Goal: Navigation & Orientation: Find specific page/section

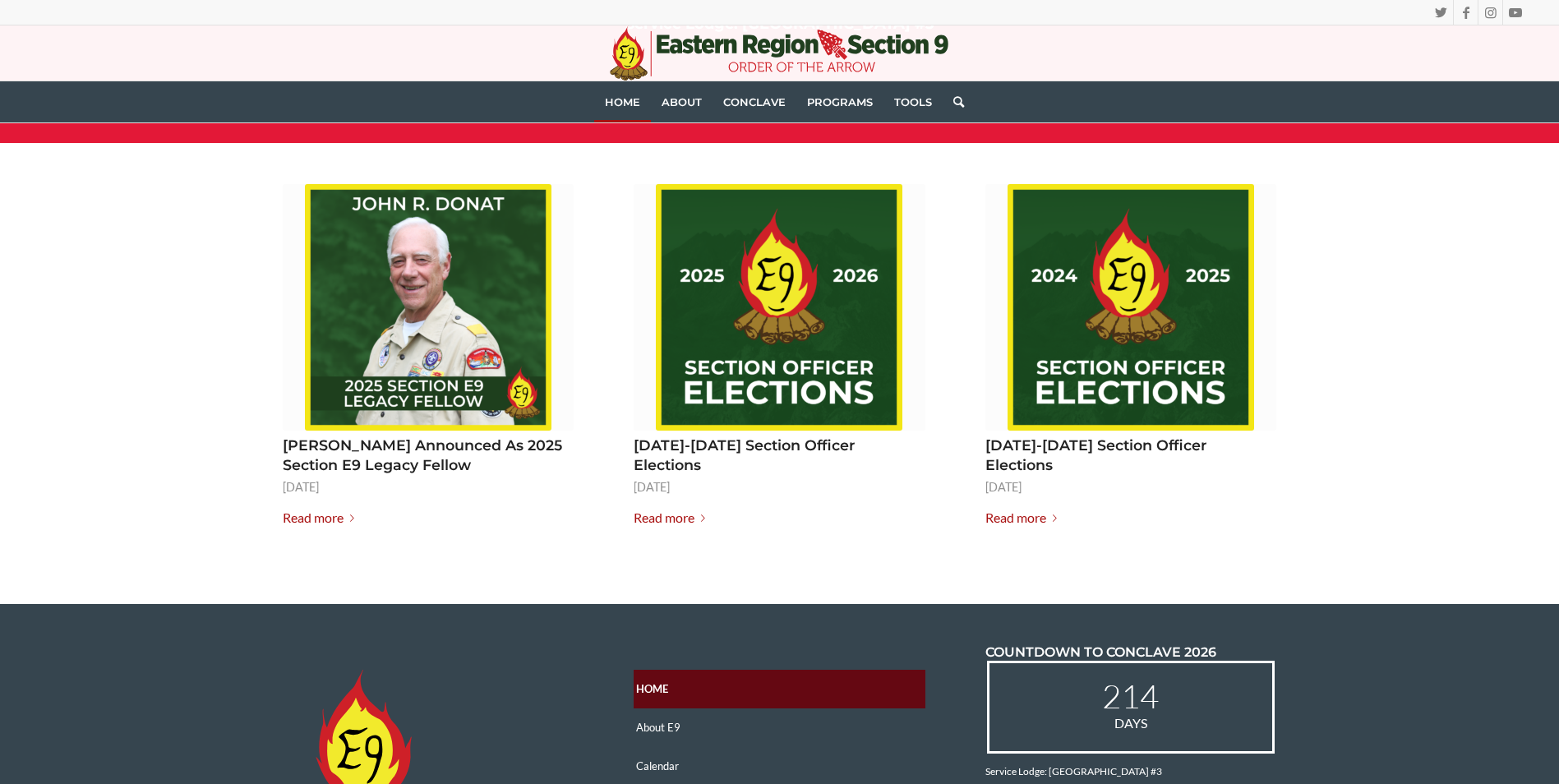
scroll to position [2054, 0]
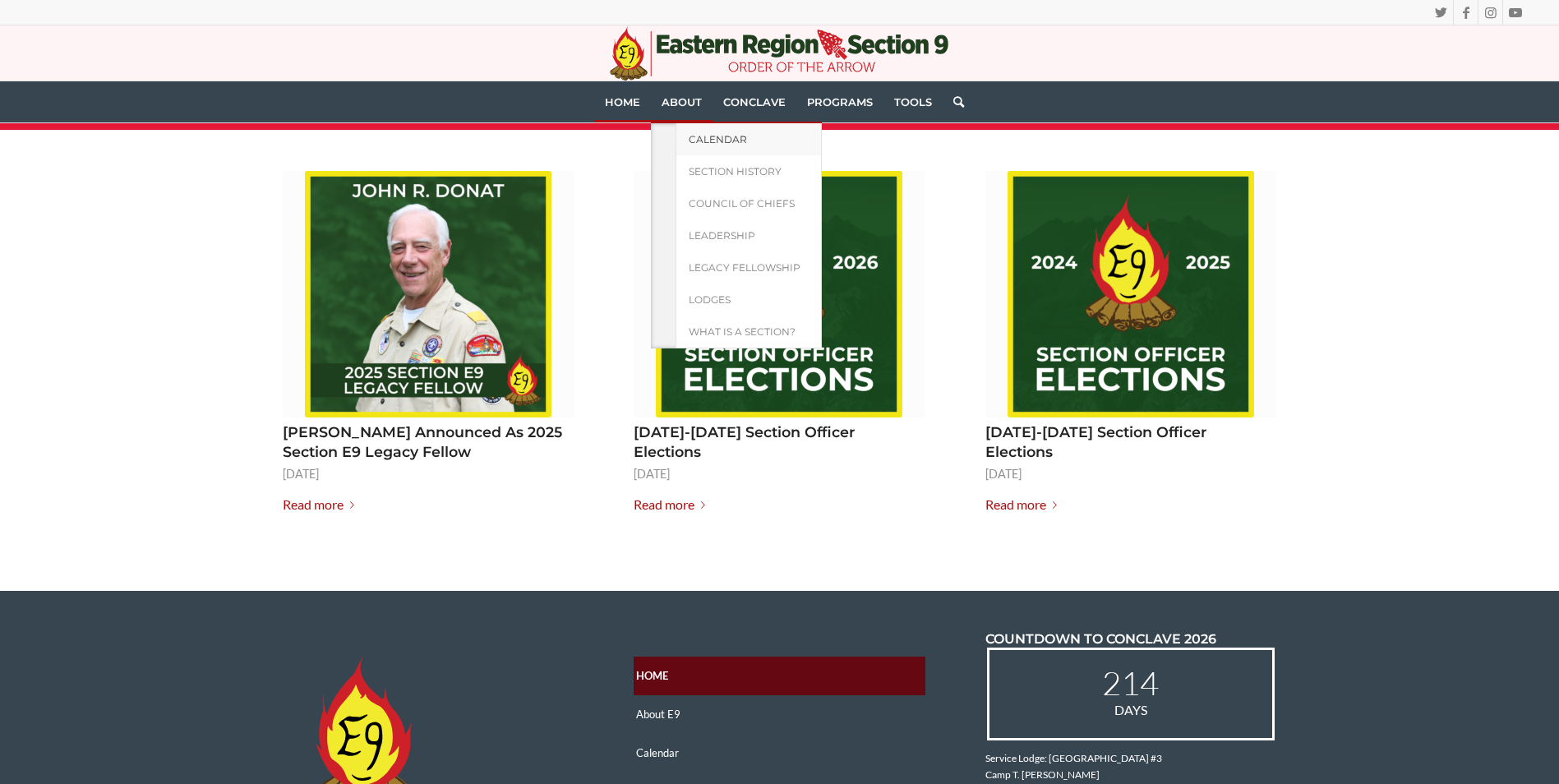
click at [699, 152] on link "Calendar" at bounding box center [748, 139] width 146 height 32
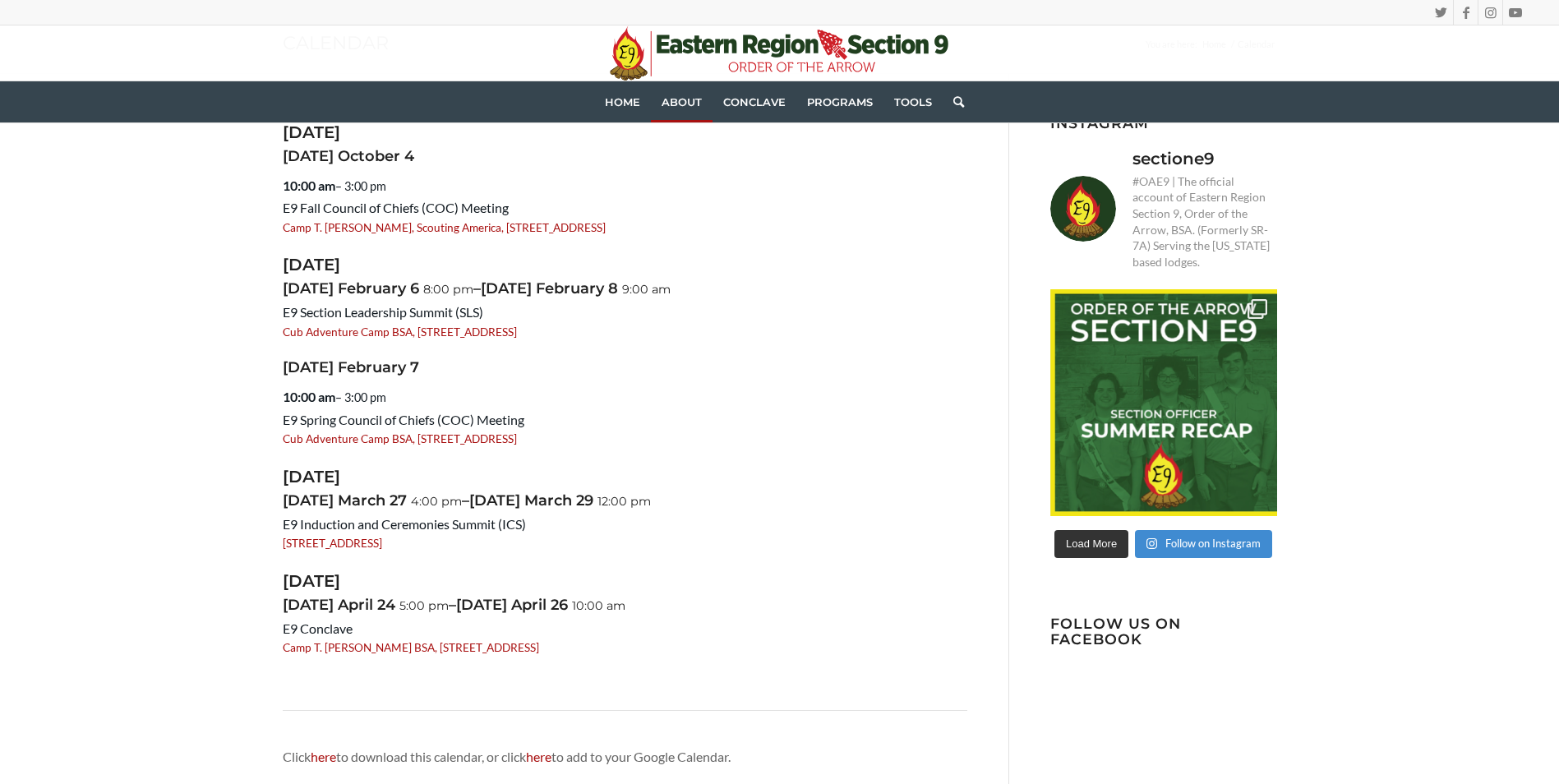
scroll to position [247, 0]
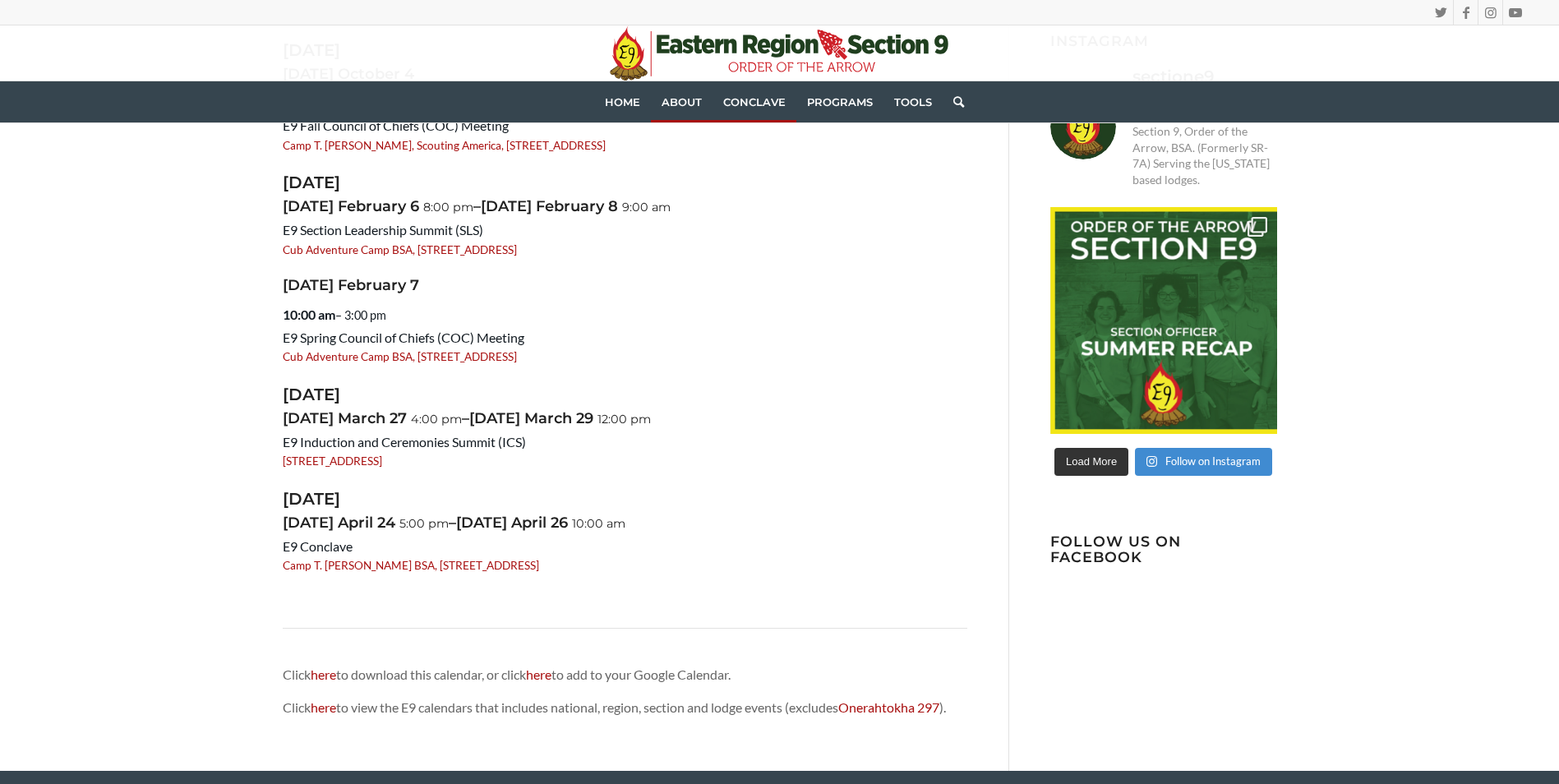
click at [766, 94] on link "Conclave" at bounding box center [755, 101] width 84 height 41
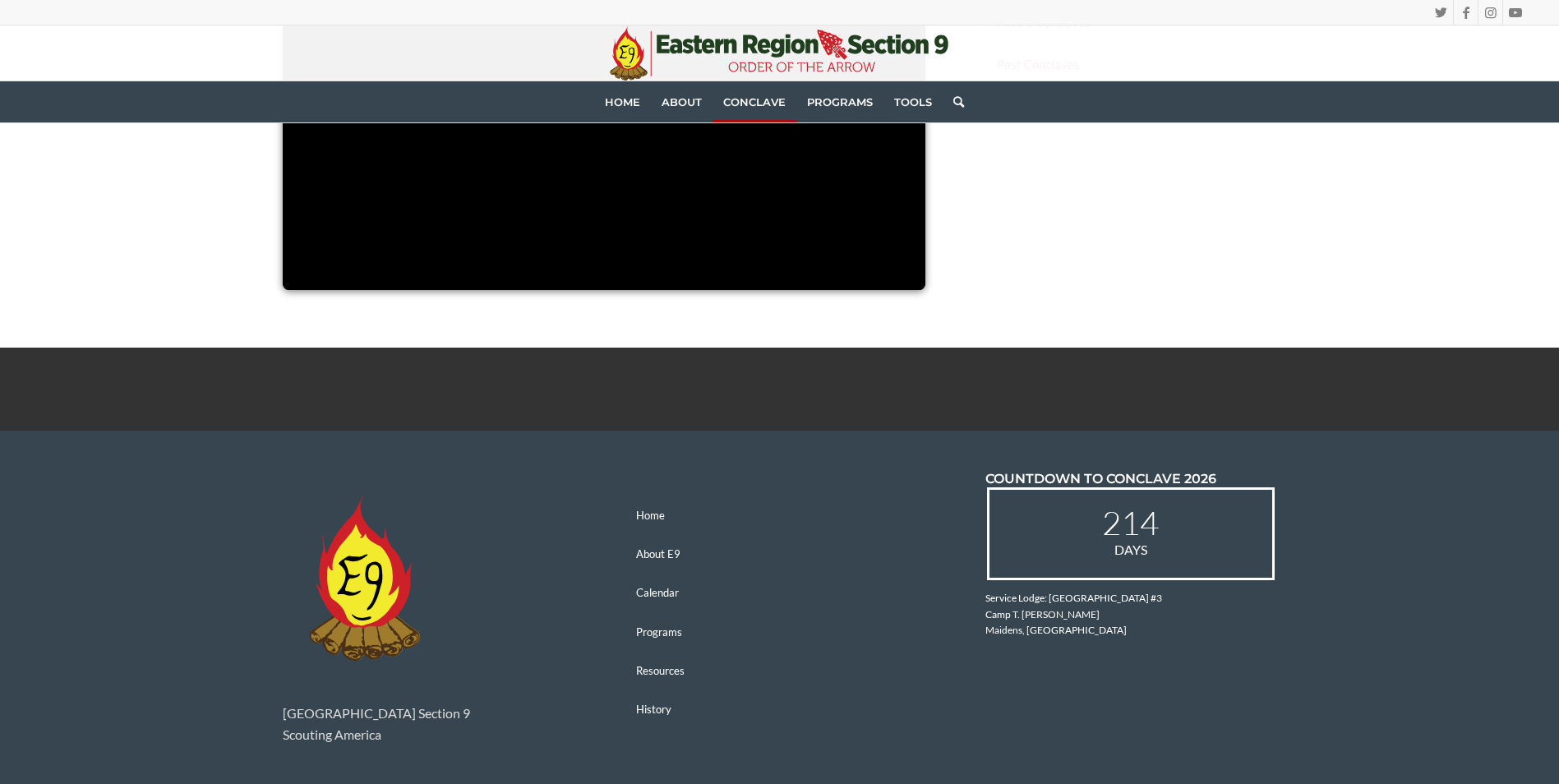
scroll to position [1378, 0]
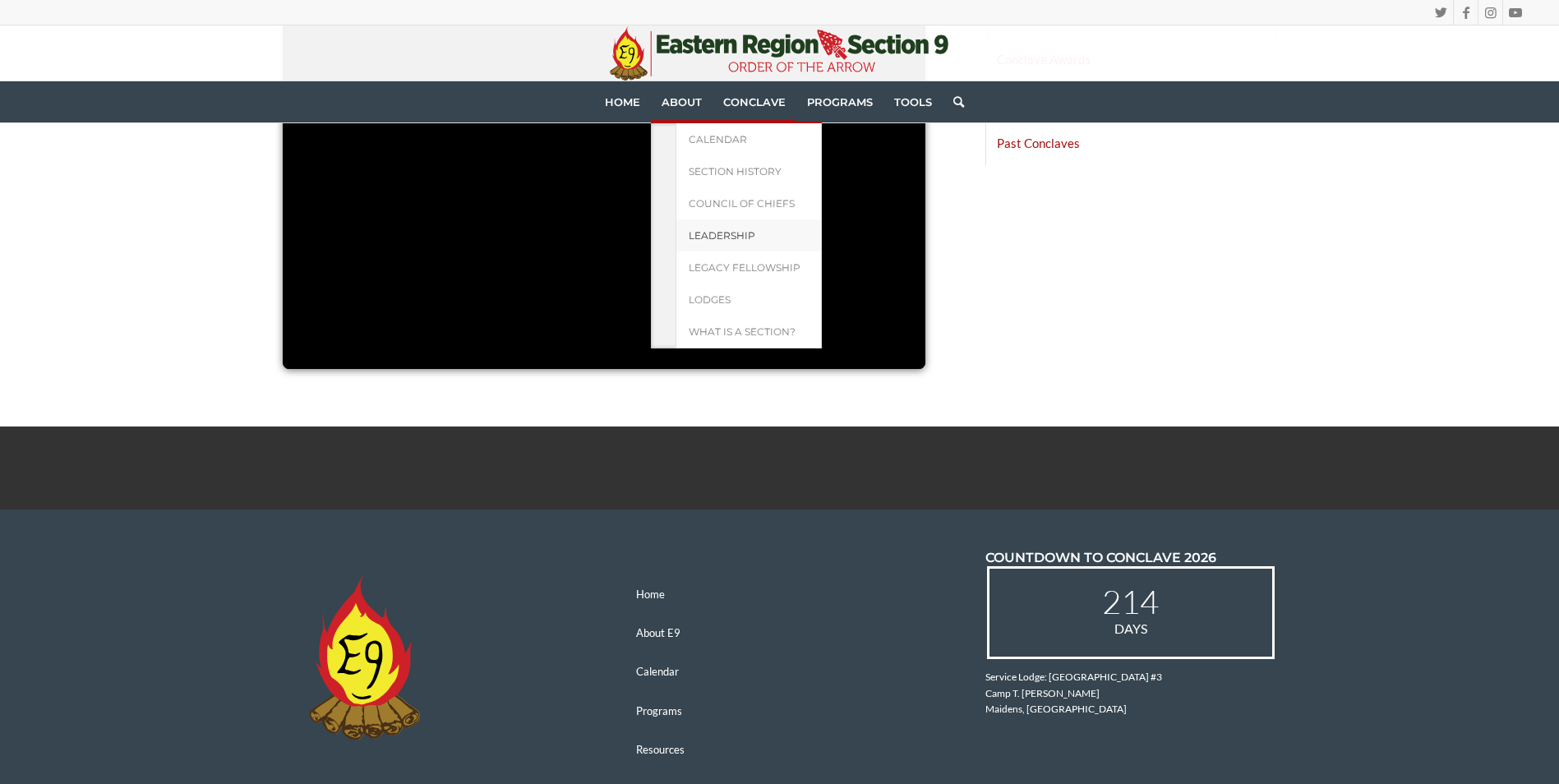
click at [700, 242] on link "Leadership" at bounding box center [748, 235] width 146 height 32
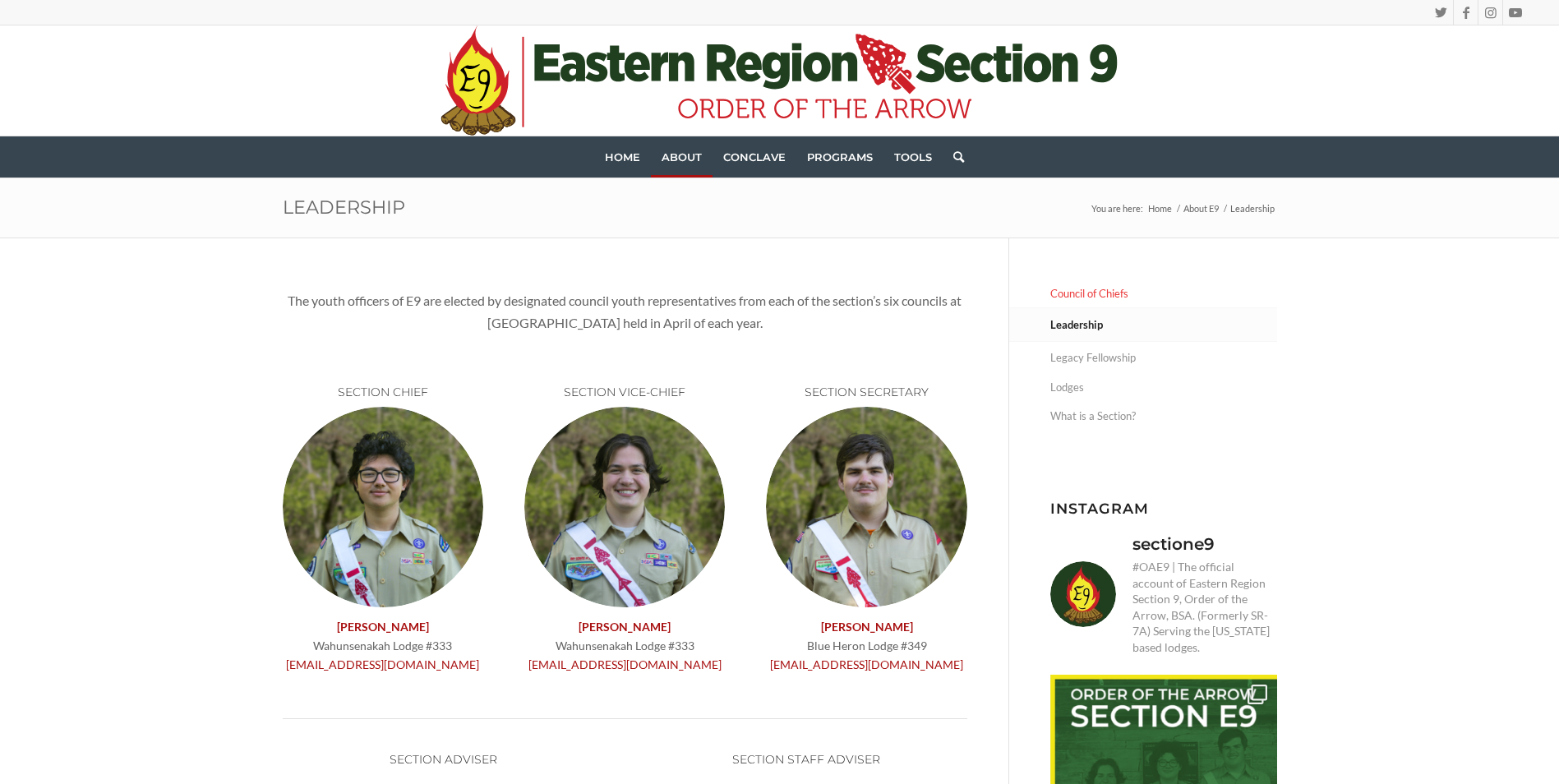
click at [1071, 298] on link "Council of Chiefs" at bounding box center [1164, 293] width 227 height 29
